Goal: Find specific page/section: Find specific page/section

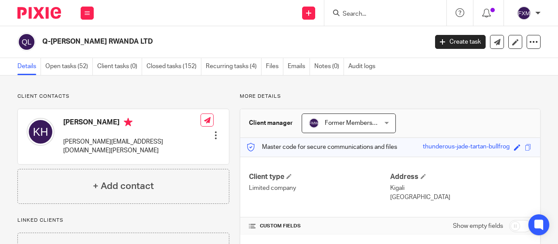
click at [52, 17] on img at bounding box center [39, 13] width 44 height 12
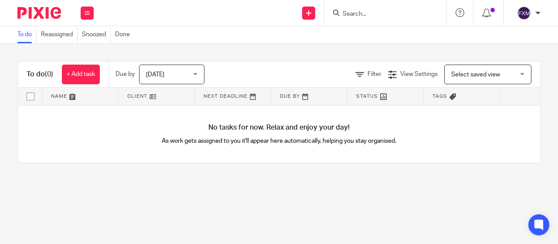
click at [361, 16] on input "Search" at bounding box center [381, 14] width 78 height 8
click at [362, 10] on input "Search" at bounding box center [381, 14] width 78 height 8
click at [364, 15] on input "Search" at bounding box center [381, 14] width 78 height 8
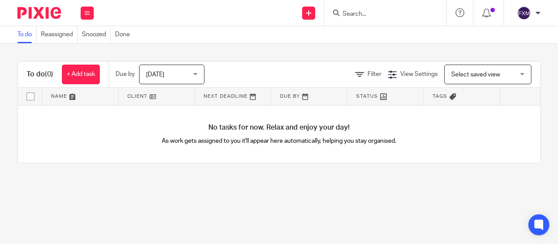
click at [365, 15] on input "Search" at bounding box center [381, 14] width 78 height 8
click at [353, 31] on div "To do Reassigned Snoozed Done" at bounding box center [279, 34] width 558 height 17
click at [376, 4] on div at bounding box center [385, 13] width 122 height 26
click at [356, 17] on input "Search" at bounding box center [381, 14] width 78 height 8
click at [351, 13] on input "Search" at bounding box center [381, 14] width 78 height 8
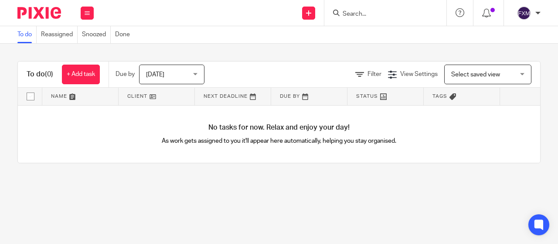
click at [351, 13] on input "Search" at bounding box center [381, 14] width 78 height 8
click at [348, 29] on div "To do Reassigned Snoozed Done" at bounding box center [279, 34] width 558 height 17
click at [352, 17] on input "Search" at bounding box center [381, 14] width 78 height 8
click at [364, 16] on input "Search" at bounding box center [381, 14] width 78 height 8
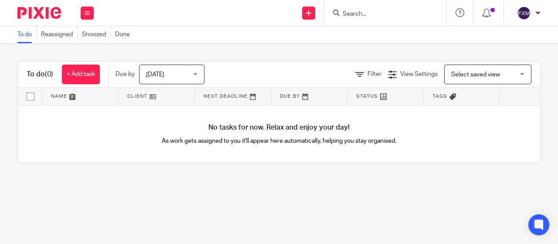
click at [364, 16] on input "Search" at bounding box center [381, 14] width 78 height 8
click at [376, 11] on input "Search" at bounding box center [381, 14] width 78 height 8
click at [368, 15] on input "Search" at bounding box center [381, 14] width 78 height 8
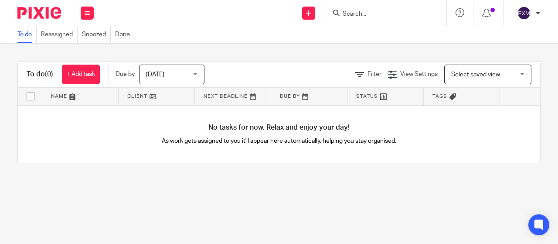
click at [368, 15] on input "Search" at bounding box center [381, 14] width 78 height 8
click at [353, 13] on input "Search" at bounding box center [381, 14] width 78 height 8
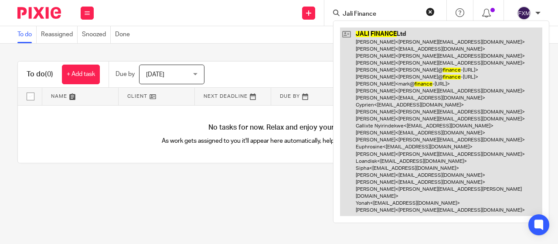
type input "Jali Finance"
click at [381, 57] on link at bounding box center [441, 121] width 202 height 188
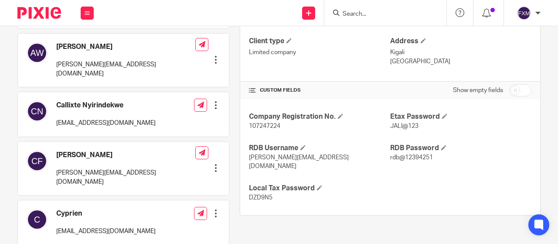
scroll to position [134, 0]
